Goal: Transaction & Acquisition: Purchase product/service

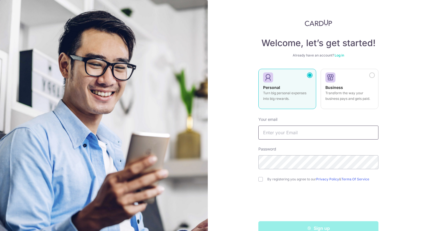
click at [300, 129] on input "text" at bounding box center [318, 132] width 120 height 14
type input "[EMAIL_ADDRESS][DOMAIN_NAME]"
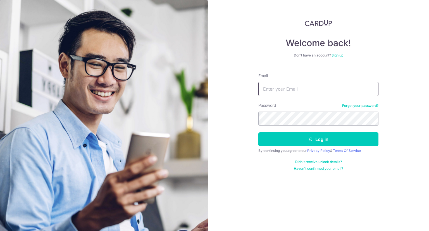
click at [295, 92] on input "Email" at bounding box center [318, 89] width 120 height 14
type input "jctan71@gmail.com"
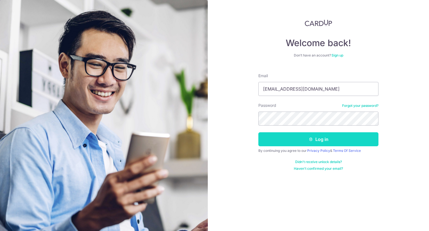
click at [306, 142] on button "Log in" at bounding box center [318, 139] width 120 height 14
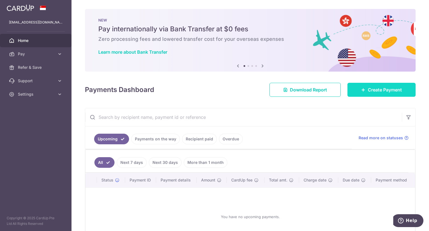
click at [361, 92] on icon at bounding box center [363, 89] width 4 height 4
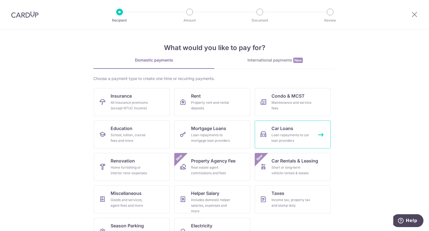
click at [290, 132] on div "Loan repayments to car loan providers" at bounding box center [292, 137] width 40 height 11
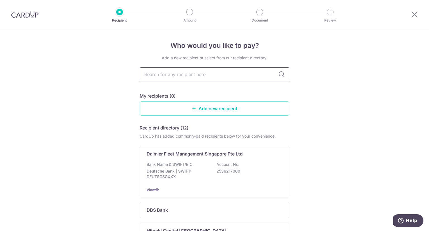
click at [213, 73] on input "text" at bounding box center [215, 74] width 150 height 14
type input "May"
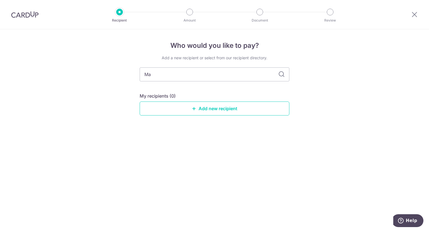
type input "M"
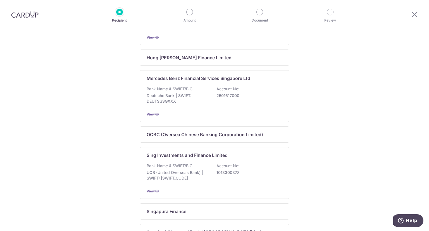
scroll to position [351, 0]
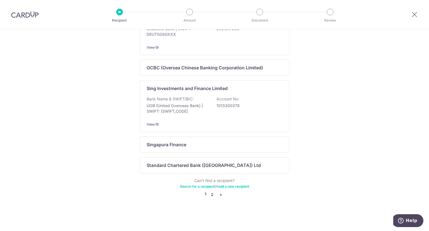
click at [211, 195] on link "2" at bounding box center [212, 194] width 7 height 7
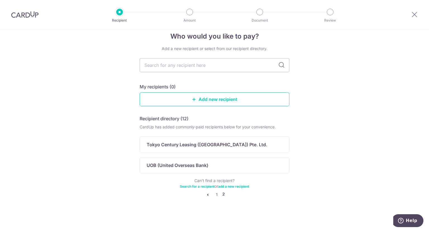
scroll to position [9, 0]
click at [206, 195] on icon "pager" at bounding box center [208, 194] width 4 height 4
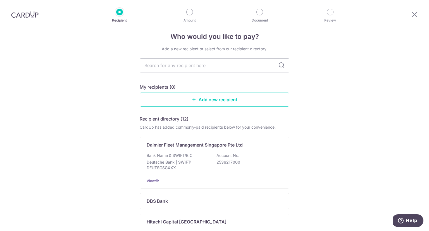
scroll to position [0, 0]
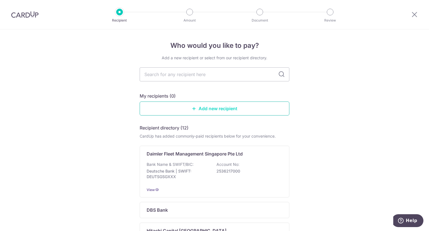
click at [228, 111] on link "Add new recipient" at bounding box center [215, 108] width 150 height 14
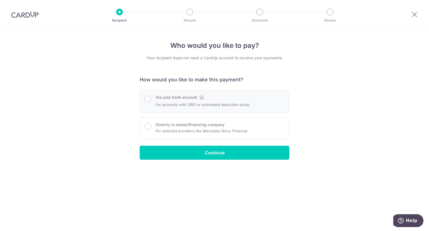
click at [158, 100] on div "Via your bank account For accounts with GIRO or automated deduction setup" at bounding box center [203, 100] width 94 height 13
radio input "true"
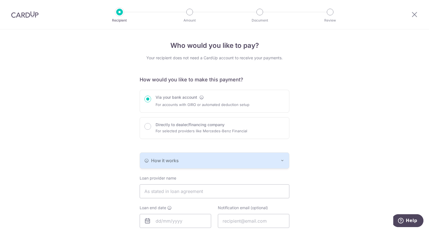
click at [282, 160] on icon "button" at bounding box center [282, 160] width 4 height 4
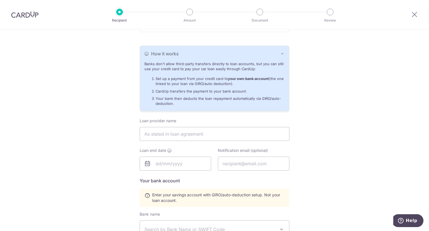
scroll to position [107, 0]
click at [190, 131] on input "text" at bounding box center [215, 133] width 150 height 14
paste input "MAYBANK SINGAPORE LIMITED"
type input "MAYBANK SINGAPORE LIMITED"
click at [184, 161] on input "text" at bounding box center [176, 163] width 72 height 14
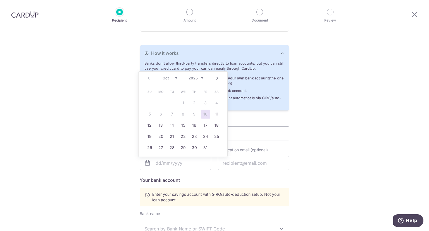
click at [301, 175] on div "Who would you like to pay? Your recipient does not need a CardUp account to rec…" at bounding box center [214, 141] width 429 height 438
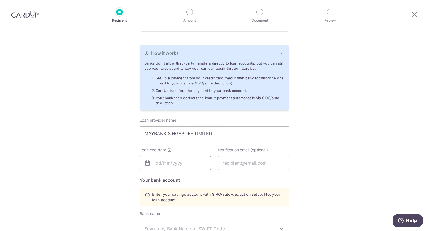
click at [162, 161] on input "text" at bounding box center [176, 163] width 72 height 14
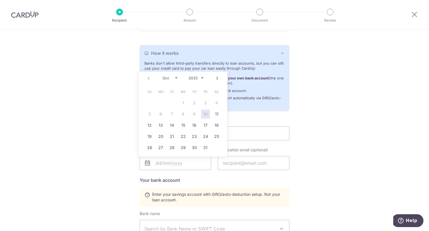
click at [218, 183] on div "Loan provider name MAYBANK SINGAPORE LIMITED Loan end date Notification email (…" at bounding box center [215, 218] width 150 height 203
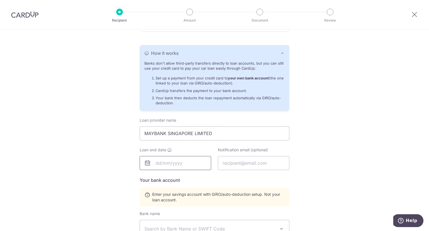
click at [179, 165] on input "text" at bounding box center [176, 163] width 72 height 14
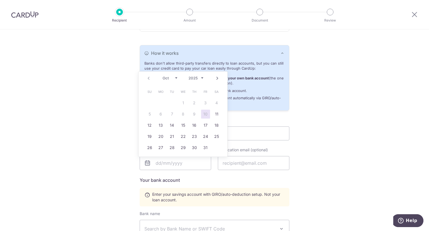
click at [177, 78] on select "Oct Nov Dec" at bounding box center [170, 78] width 15 height 4
click at [163, 76] on select "Oct Nov Dec" at bounding box center [170, 78] width 15 height 4
click at [201, 77] on select "2025 2026 2027 2028 2029 2030 2031 2032 2033 2034 2035" at bounding box center [196, 78] width 15 height 4
click at [176, 79] on select "Jan Feb Mar Apr May Jun Jul Aug Sep Oct Nov Dec" at bounding box center [170, 78] width 15 height 4
click at [214, 125] on link "21" at bounding box center [216, 125] width 9 height 9
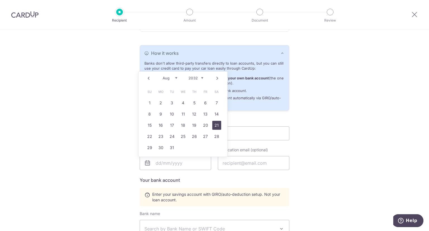
type input "21/08/2032"
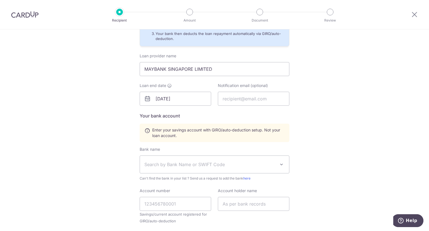
scroll to position [172, 0]
click at [282, 163] on span at bounding box center [281, 164] width 7 height 7
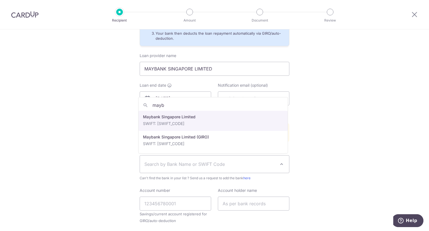
type input "mayb"
select select "10"
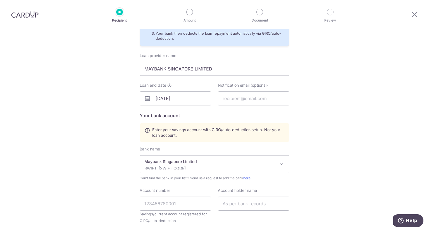
scroll to position [236, 0]
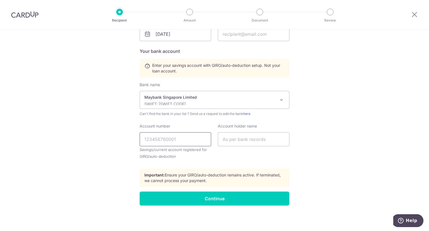
click at [193, 137] on input "Account number" at bounding box center [176, 139] width 72 height 14
type input "14050877490"
click at [247, 135] on input "text" at bounding box center [254, 139] width 72 height 14
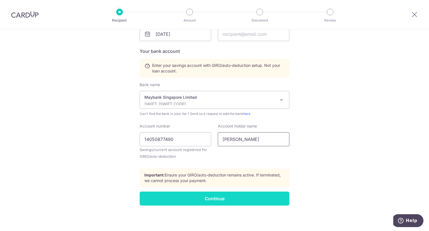
type input "Tan Jwee Chye"
click at [223, 199] on input "Continue" at bounding box center [215, 198] width 150 height 14
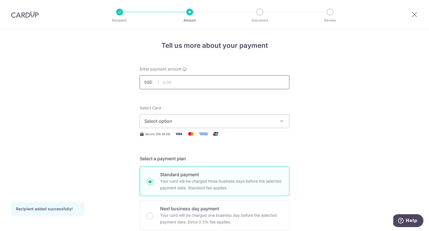
click at [194, 80] on input "text" at bounding box center [215, 82] width 150 height 14
type input "2,578.00"
click at [223, 120] on span "Select option" at bounding box center [209, 121] width 130 height 7
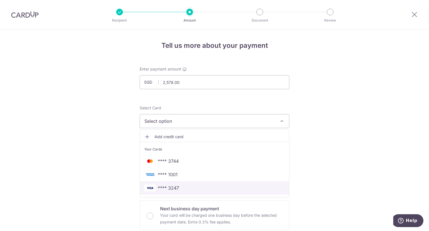
click at [171, 187] on span "**** 3247" at bounding box center [168, 187] width 21 height 7
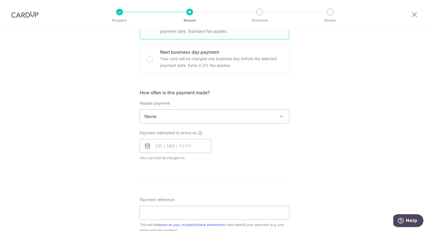
scroll to position [156, 0]
click at [281, 119] on span at bounding box center [281, 116] width 7 height 7
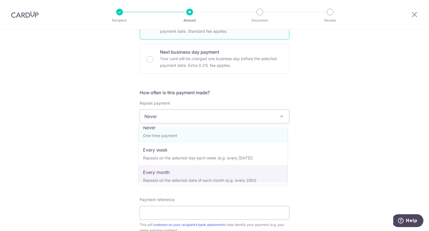
scroll to position [11, 0]
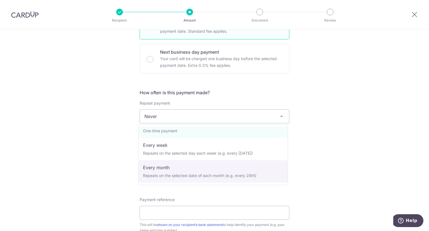
select select "3"
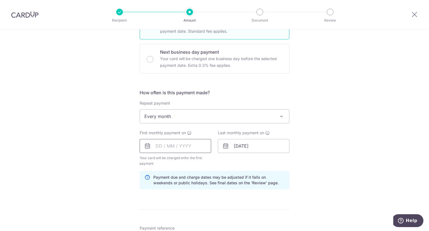
click at [177, 150] on input "text" at bounding box center [176, 146] width 72 height 14
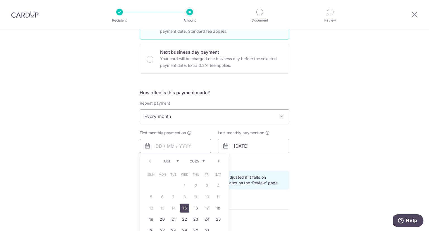
click at [159, 144] on input "text" at bounding box center [176, 146] width 72 height 14
click at [204, 208] on link "17" at bounding box center [207, 207] width 9 height 9
type input "[DATE]"
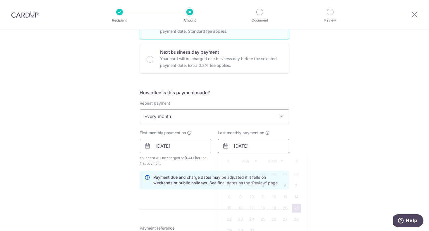
click at [266, 145] on input "21/08/2032" at bounding box center [254, 146] width 72 height 14
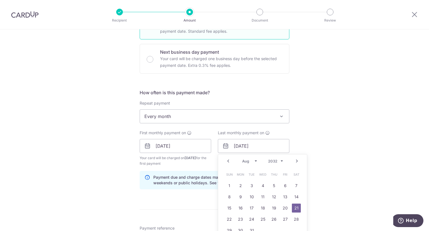
click at [254, 160] on select "Jan Feb Mar Apr May Jun Jul Aug Sep Oct Nov Dec" at bounding box center [249, 161] width 15 height 4
click at [281, 160] on select "2024 2025 2026 2027 2028 2029 2030 2031 2032 2033 2034 2035" at bounding box center [275, 161] width 15 height 4
click at [254, 160] on select "Jan Feb Mar Apr May Jun Jul Aug Sep Oct Nov Dec" at bounding box center [249, 161] width 15 height 4
click at [280, 161] on select "2024 2025 2026 2027 2028 2029 2030 2031 2032 2033 2034 2035" at bounding box center [275, 161] width 15 height 4
click at [320, 158] on div "Tell us more about your payment Enter payment amount SGD 2,578.00 2578.00 Recip…" at bounding box center [214, 140] width 429 height 534
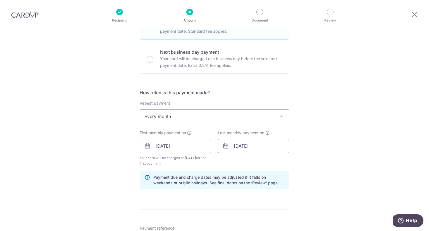
click at [258, 147] on input "21/08/2032" at bounding box center [254, 146] width 72 height 14
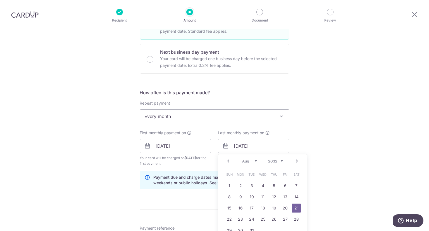
click at [277, 161] on select "2024 2025 2026 2027 2028 2029 2030 2031 2032 2033 2034 2035" at bounding box center [275, 161] width 15 height 4
click at [250, 160] on select "Jan Feb Mar Apr May Jun Jul Aug Sep Oct Nov Dec" at bounding box center [249, 161] width 15 height 4
click at [263, 207] on link "17" at bounding box center [262, 207] width 9 height 9
type input "[DATE]"
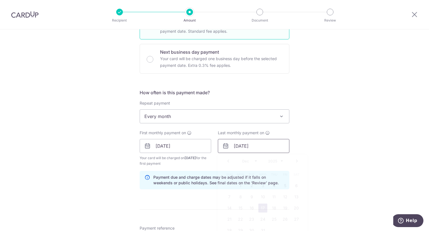
click at [263, 144] on input "[DATE]" at bounding box center [254, 146] width 72 height 14
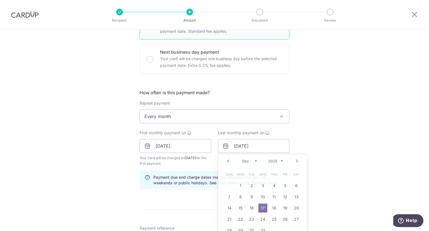
click at [335, 190] on div "Tell us more about your payment Enter payment amount SGD 2,578.00 2578.00 Recip…" at bounding box center [214, 140] width 429 height 534
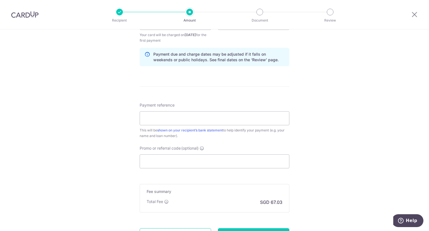
scroll to position [280, 0]
click at [189, 117] on input "Payment reference" at bounding box center [215, 118] width 150 height 14
type input "44337845377"
click at [171, 160] on input "Promo or referral code (optional)" at bounding box center [215, 161] width 150 height 14
paste input "3HOME25R"
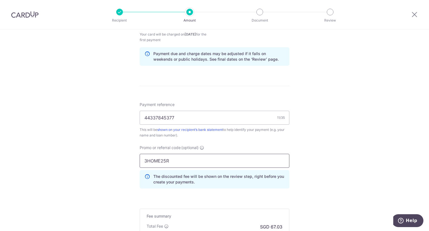
type input "3HOME25R"
click at [312, 176] on div "Tell us more about your payment Enter payment amount SGD 2,578.00 2578.00 Recip…" at bounding box center [214, 28] width 429 height 559
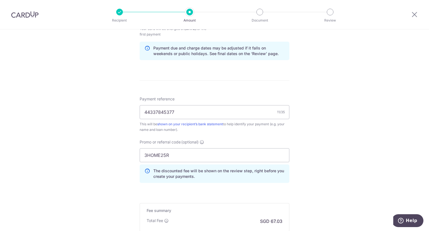
scroll to position [346, 0]
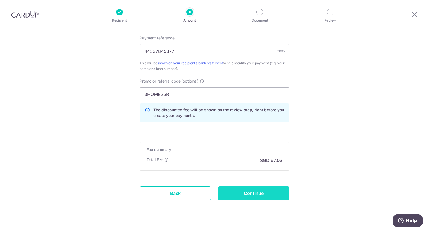
click at [249, 196] on input "Continue" at bounding box center [254, 193] width 72 height 14
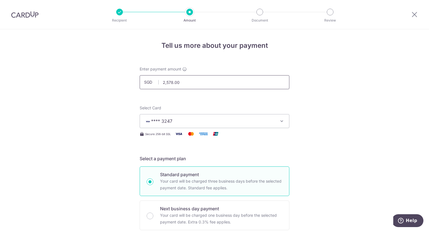
click at [221, 80] on input "2,578.00" at bounding box center [215, 82] width 150 height 14
type input "2"
type input "7,734.00"
